Goal: Task Accomplishment & Management: Complete application form

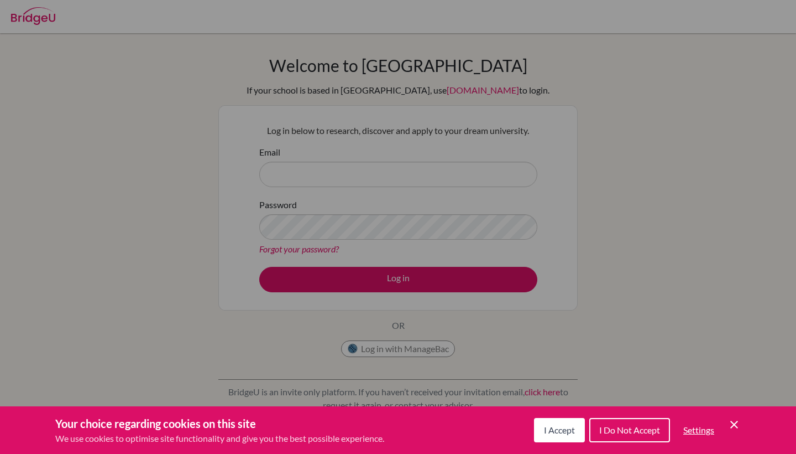
click at [546, 433] on span "I Accept" at bounding box center [559, 429] width 31 height 11
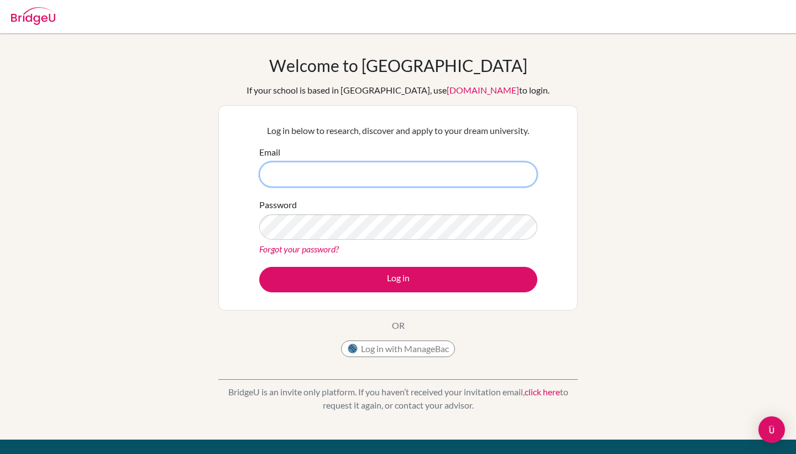
click at [397, 180] on input "Email" at bounding box center [398, 173] width 278 height 25
type input "[PERSON_NAME][EMAIL_ADDRESS][DOMAIN_NAME]"
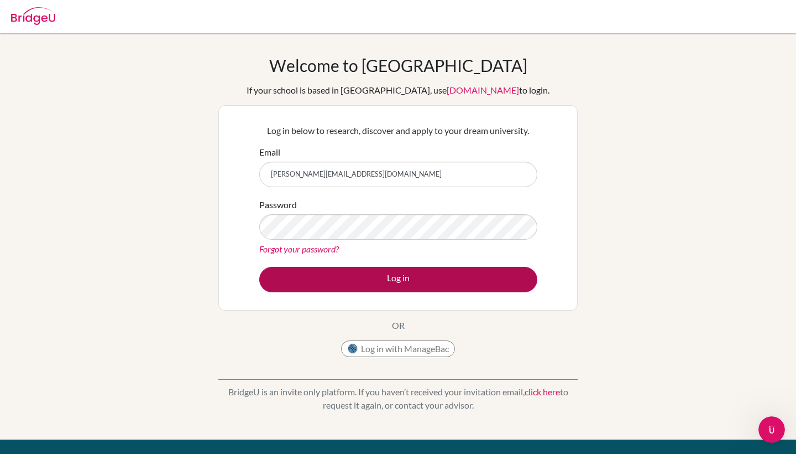
click at [306, 272] on button "Log in" at bounding box center [398, 279] width 278 height 25
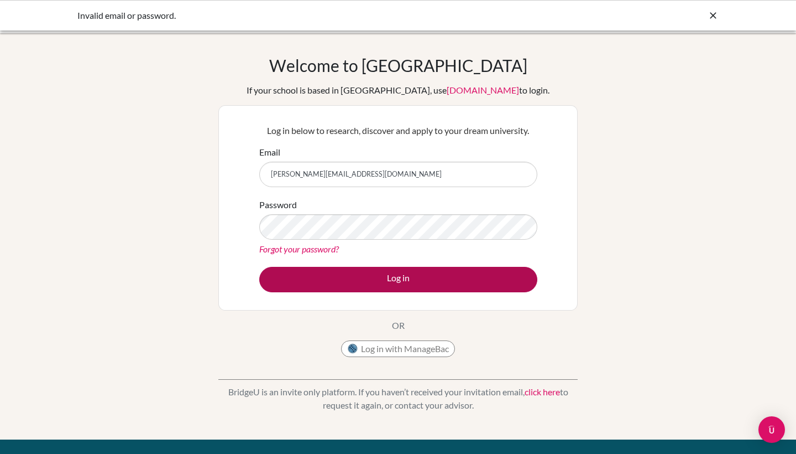
click at [387, 290] on button "Log in" at bounding box center [398, 279] width 278 height 25
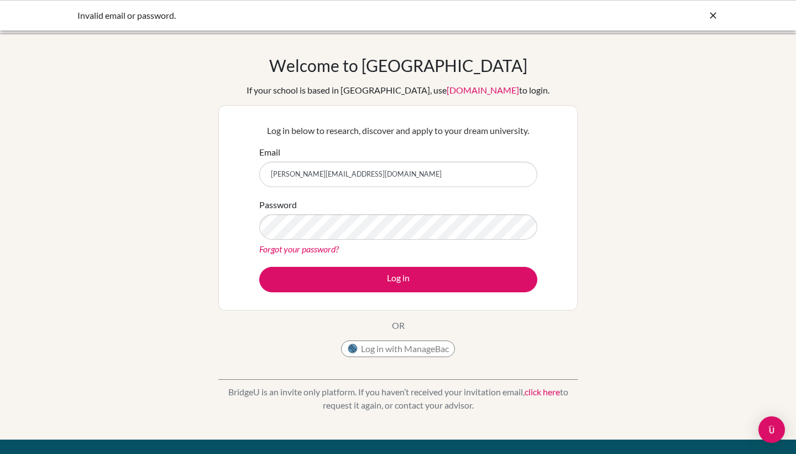
click at [707, 21] on div "Invalid email or password." at bounding box center [398, 15] width 642 height 13
click at [715, 19] on icon at bounding box center [713, 15] width 11 height 11
click at [712, 15] on icon at bounding box center [713, 15] width 11 height 11
